Goal: Information Seeking & Learning: Learn about a topic

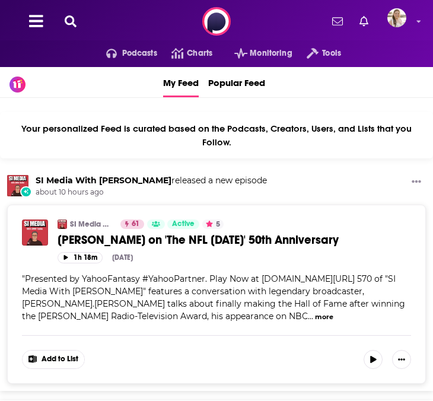
click at [74, 25] on icon at bounding box center [71, 21] width 12 height 12
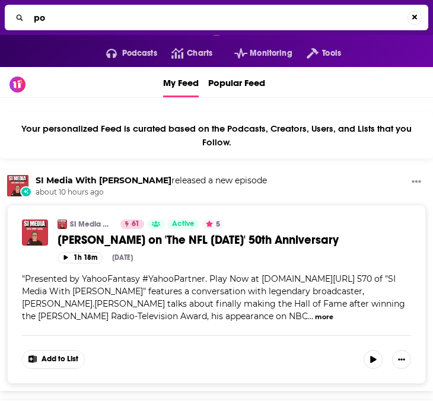
type input "p"
type input "this podcast will kill you"
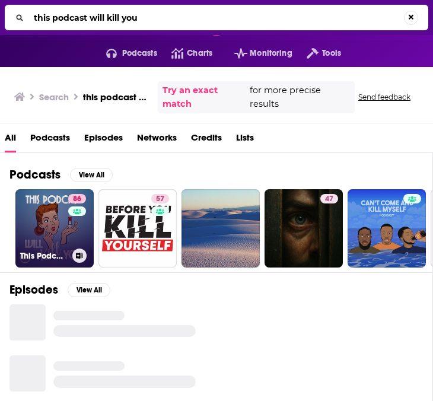
click at [56, 218] on link "86 This Podcast Will Kill You" at bounding box center [54, 228] width 78 height 78
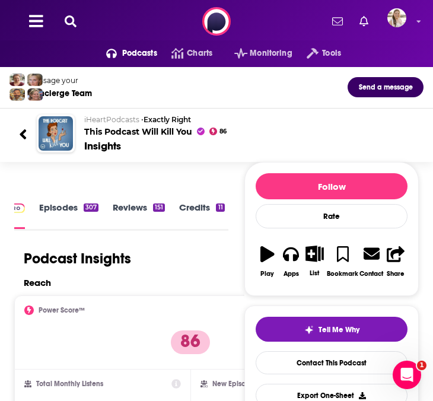
click at [73, 21] on icon at bounding box center [71, 21] width 12 height 12
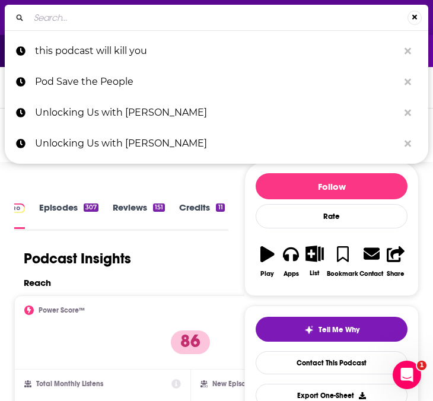
type input "Inside Mental Health"
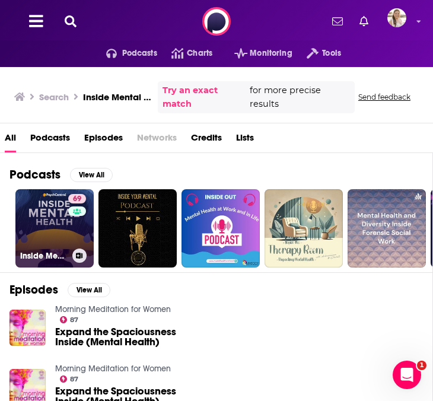
click at [67, 235] on link "69 Inside Mental Health" at bounding box center [54, 228] width 78 height 78
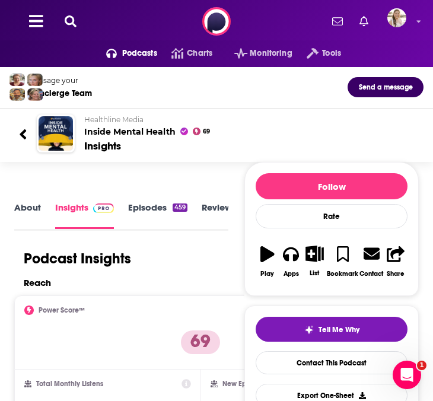
click at [67, 19] on icon at bounding box center [71, 21] width 12 height 12
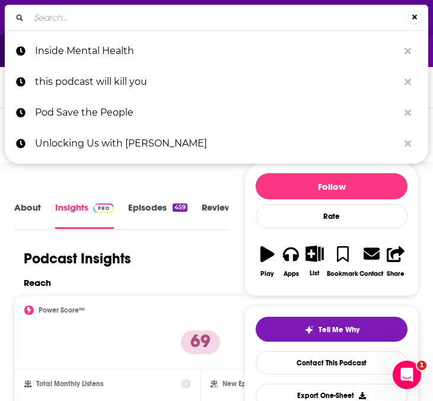
type input "The Lincoln Project"
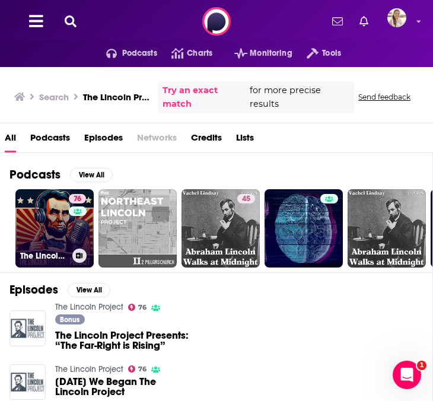
click at [72, 232] on div "76" at bounding box center [79, 221] width 20 height 55
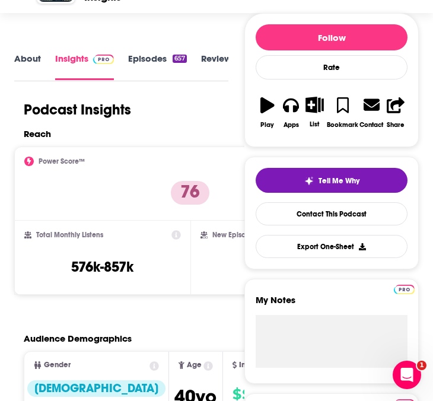
scroll to position [159, 0]
